Goal: Information Seeking & Learning: Learn about a topic

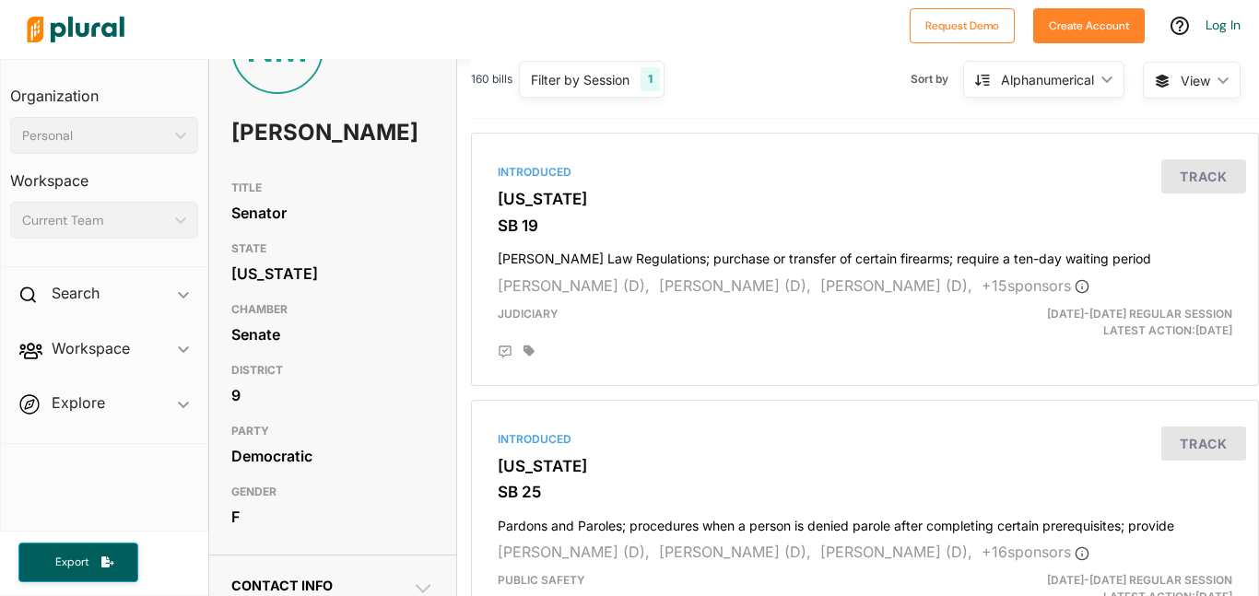
scroll to position [88, 0]
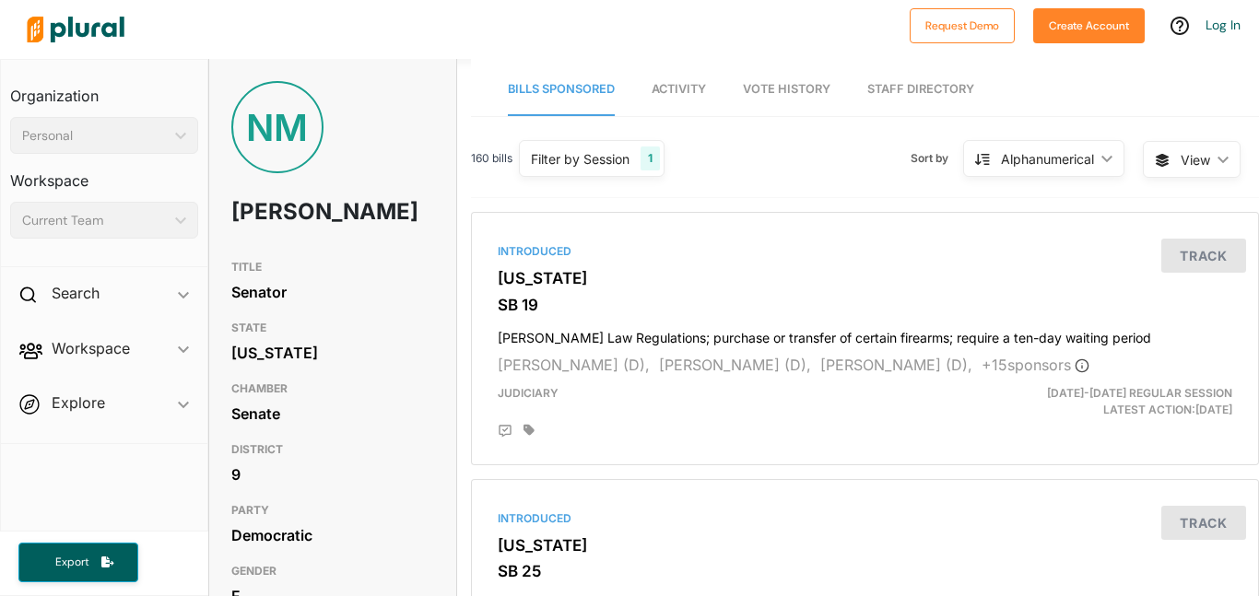
scroll to position [3, 0]
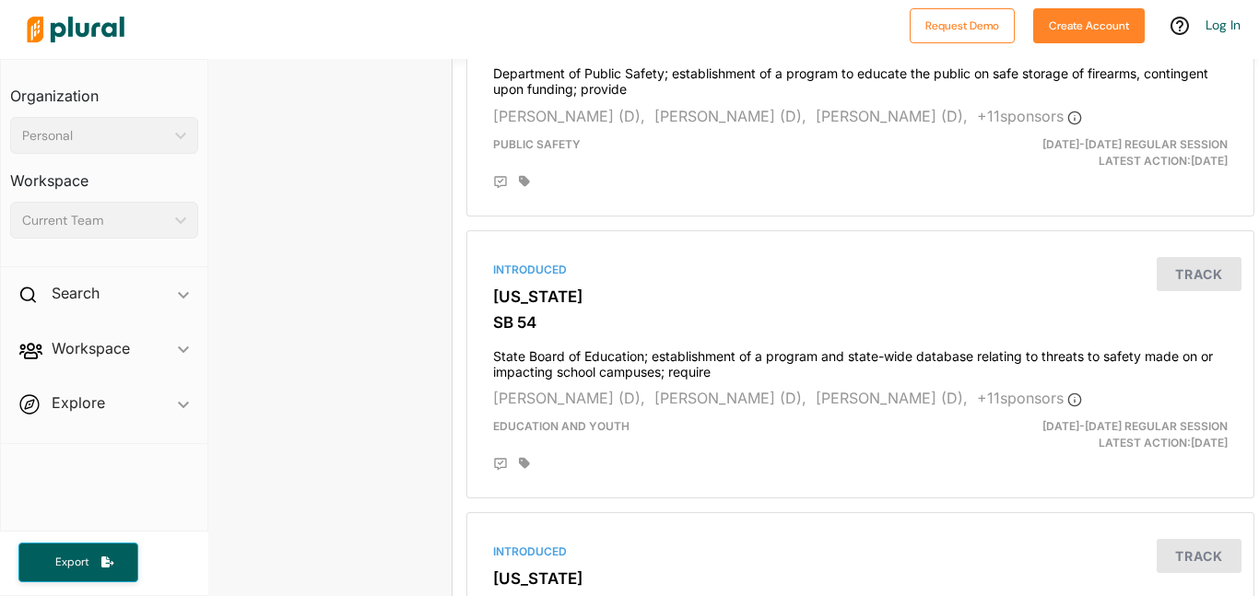
scroll to position [0, 5]
